Goal: Task Accomplishment & Management: Use online tool/utility

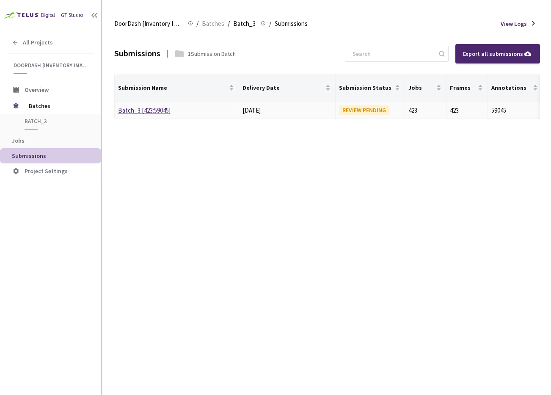
drag, startPoint x: 173, startPoint y: 114, endPoint x: 167, endPoint y: 110, distance: 7.4
click at [173, 114] on div "Batch_3 [423:59045]" at bounding box center [163, 110] width 90 height 10
click at [166, 110] on link "Batch_3 [423:59045]" at bounding box center [144, 110] width 52 height 8
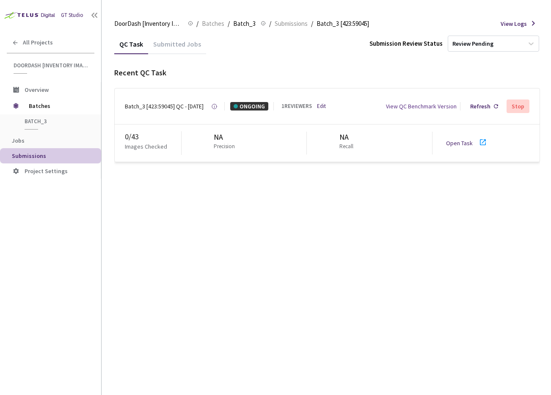
click at [458, 149] on div "Open Task" at bounding box center [469, 143] width 47 height 12
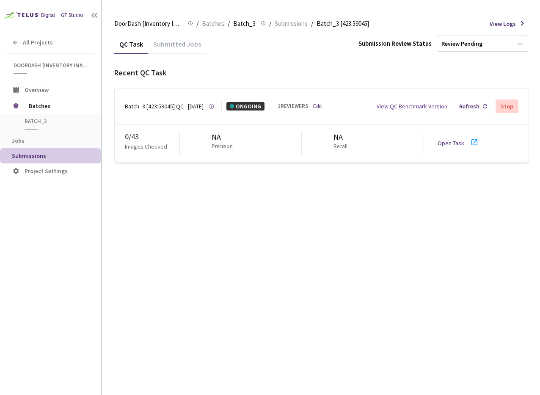
click at [158, 115] on div "Batch_3 [423:59045] QC - [DATE] Created at [DATE] at 10:04 AM EDT Created by [P…" at bounding box center [322, 106] width 414 height 36
click at [411, 203] on div "QC Task Submitted Jobs Submission Review Status Review Pending Recent QC Task B…" at bounding box center [321, 214] width 414 height 361
